Goal: Navigation & Orientation: Find specific page/section

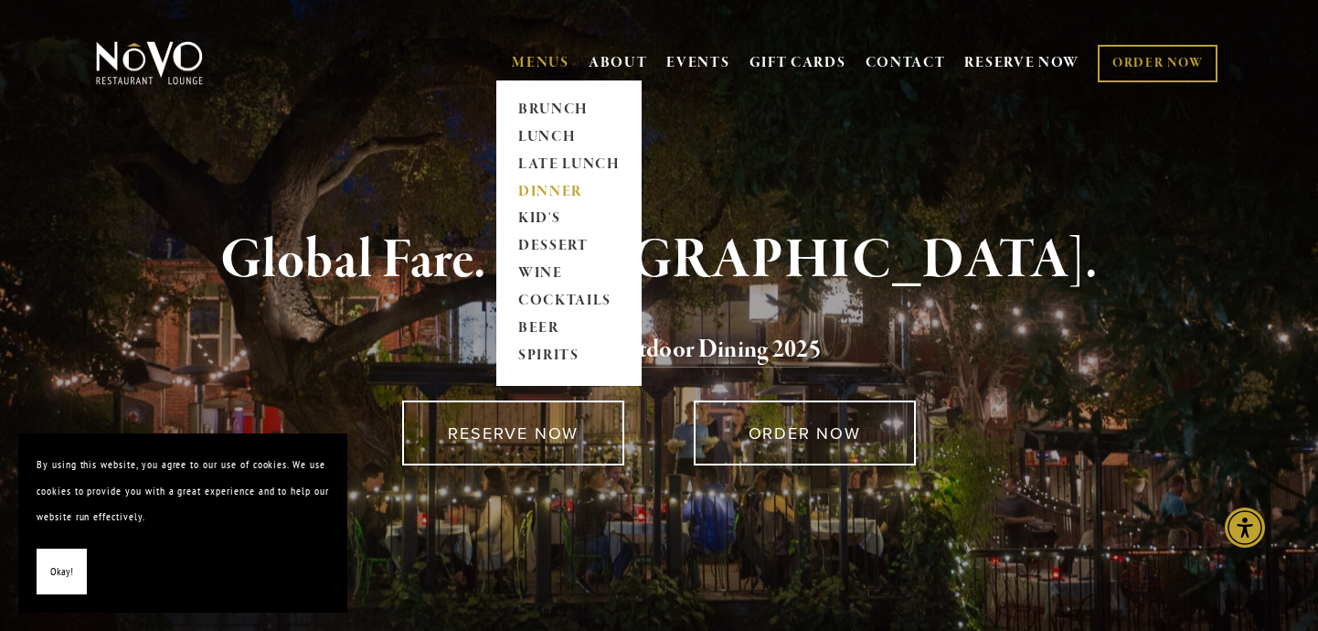
click at [539, 193] on link "DINNER" at bounding box center [569, 191] width 114 height 27
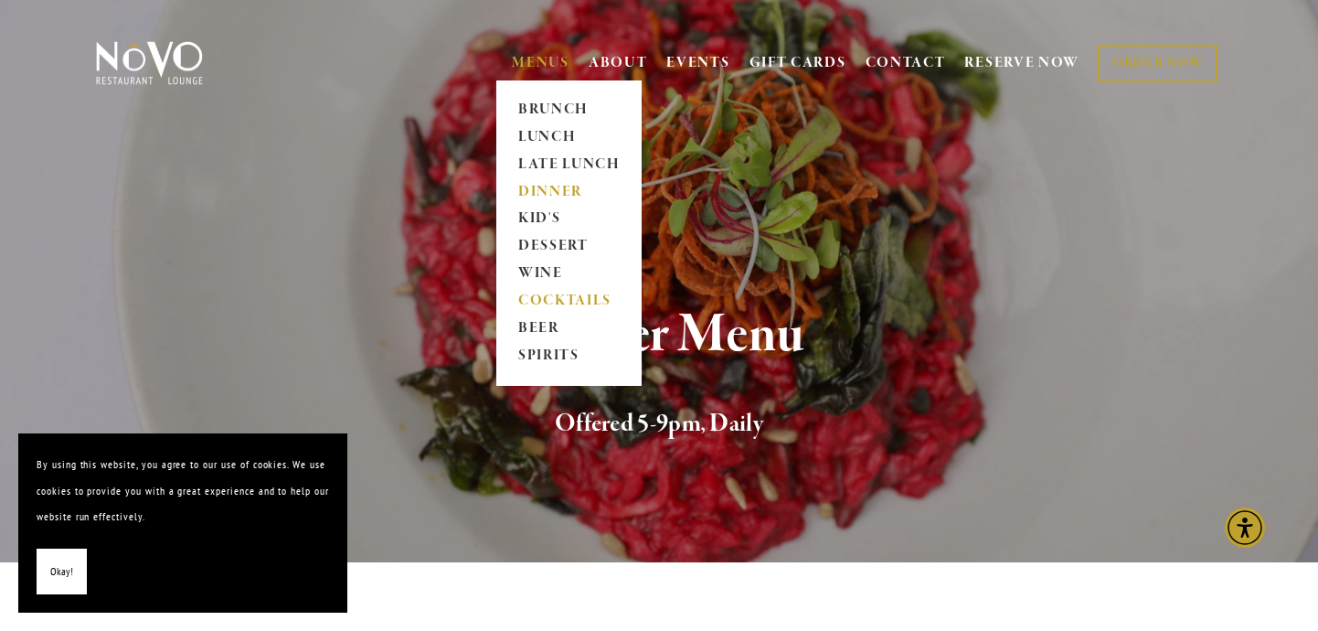
click at [542, 299] on link "COCKTAILS" at bounding box center [569, 301] width 114 height 27
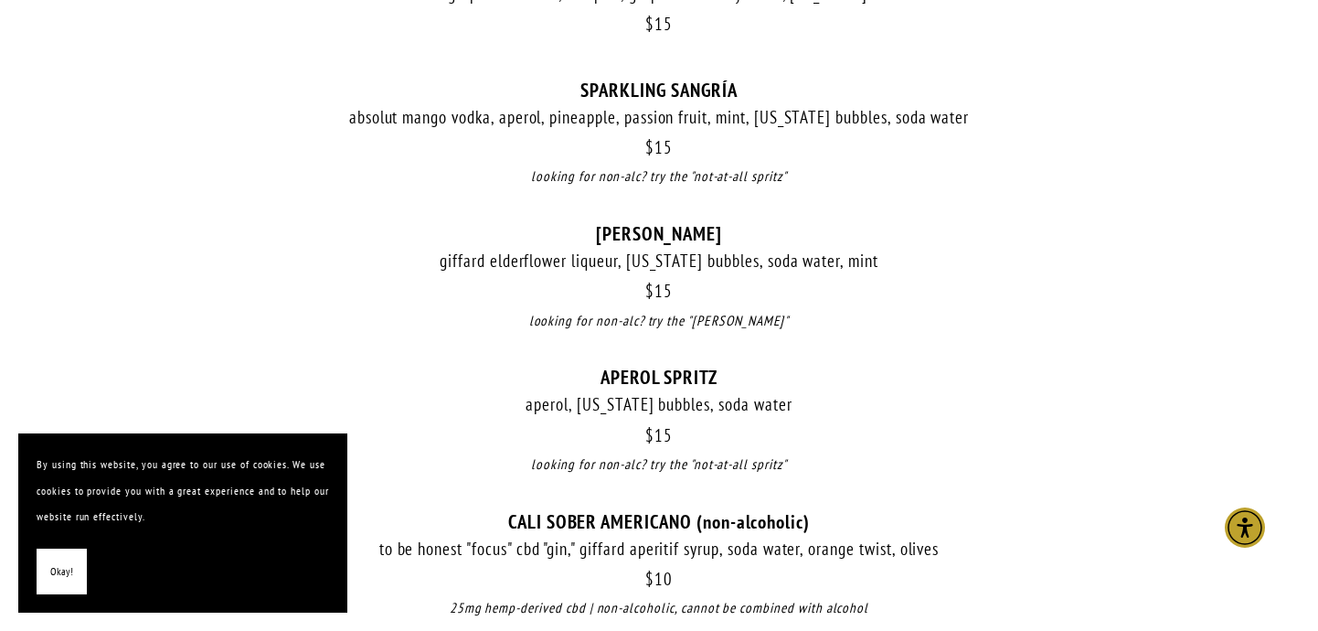
scroll to position [1952, 0]
